Goal: Understand process/instructions

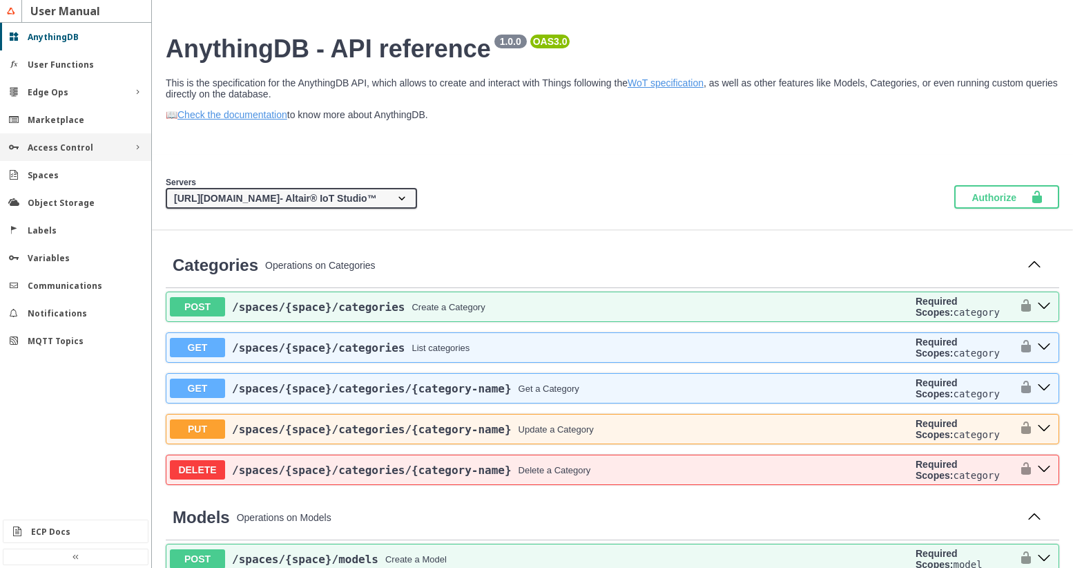
click at [95, 146] on div "Access Control" at bounding box center [76, 148] width 96 height 12
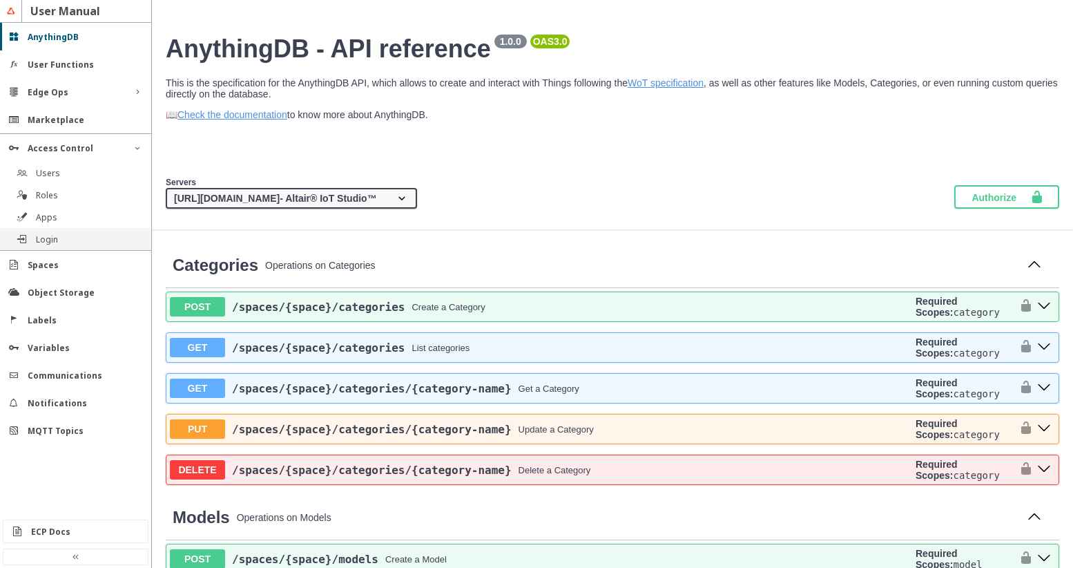
click at [75, 231] on div "Login" at bounding box center [75, 239] width 151 height 22
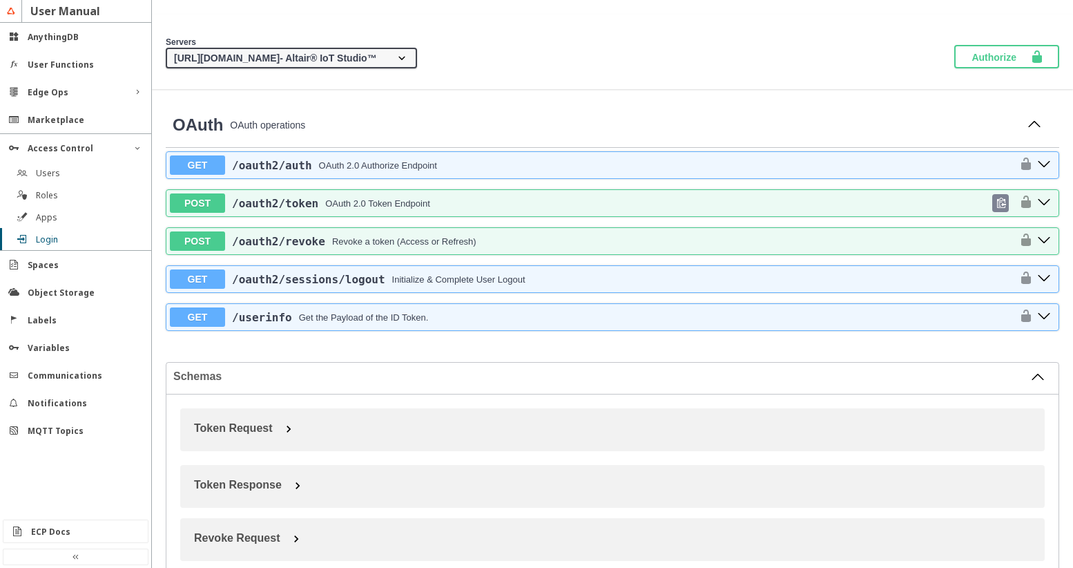
scroll to position [137, 0]
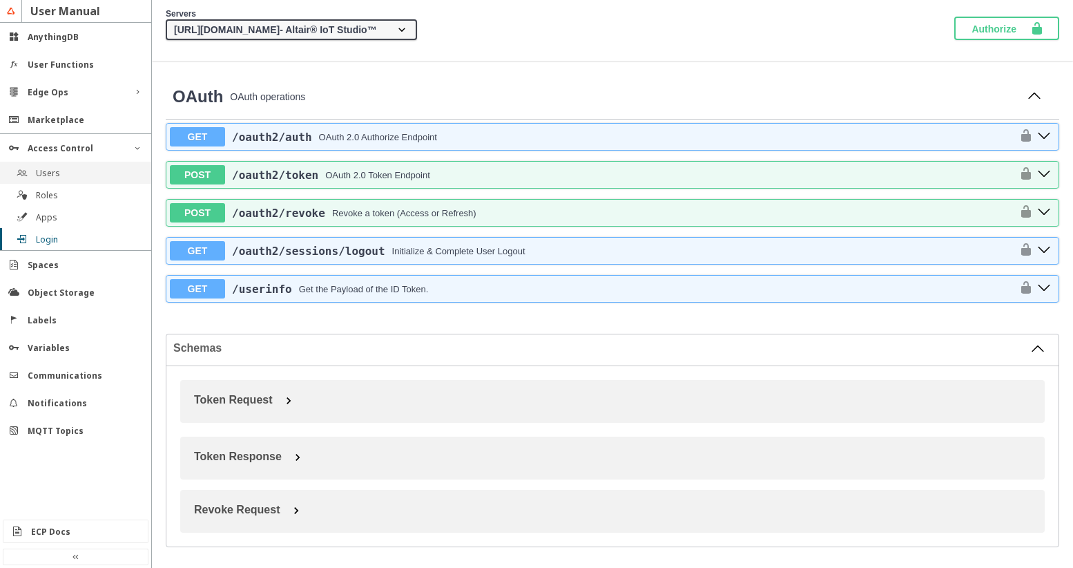
click at [111, 164] on div "Users" at bounding box center [75, 173] width 151 height 22
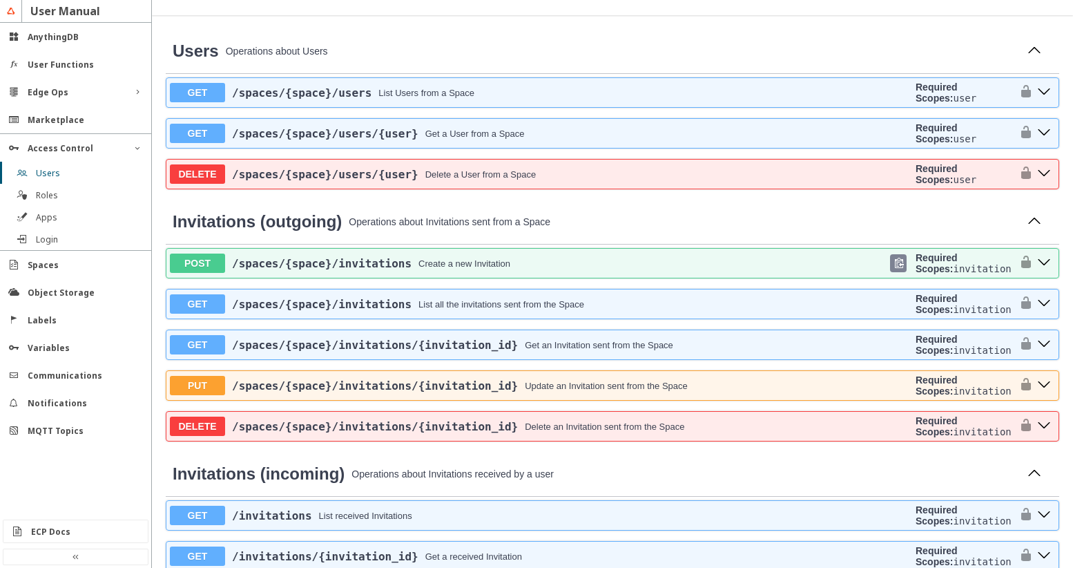
scroll to position [226, 0]
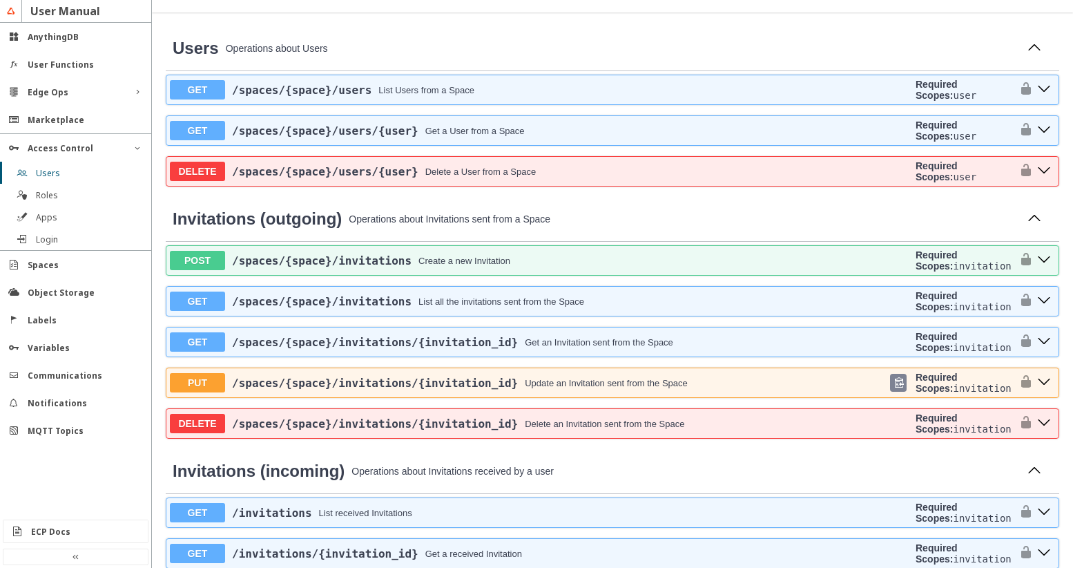
click at [373, 389] on span "/spaces /{space} /invitations /{invitation_id}" at bounding box center [375, 382] width 286 height 13
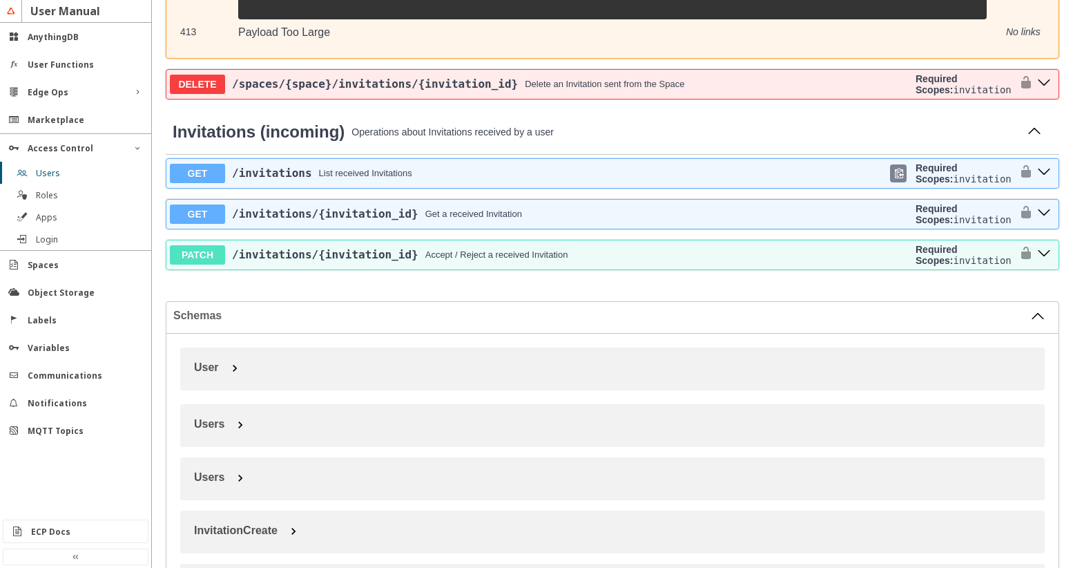
scroll to position [1850, 0]
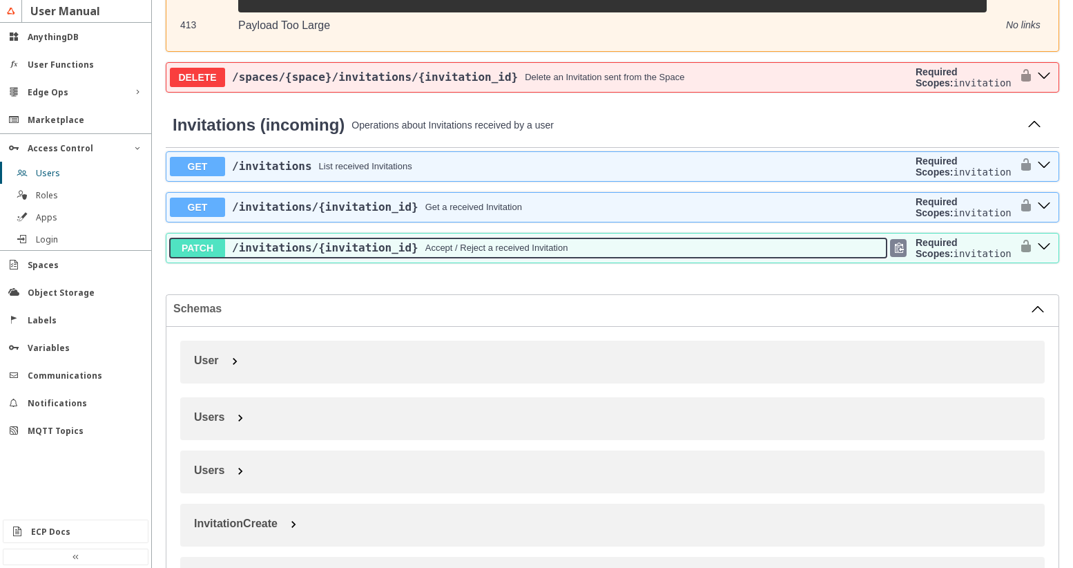
click at [427, 253] on div "Accept / Reject a received Invitation" at bounding box center [496, 247] width 143 height 10
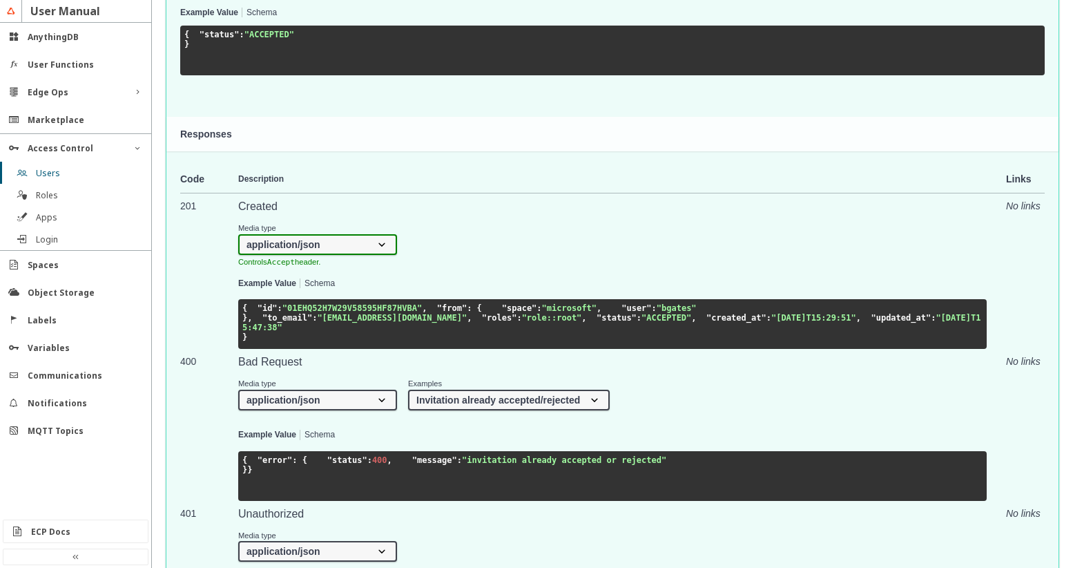
scroll to position [2403, 0]
